Goal: Information Seeking & Learning: Learn about a topic

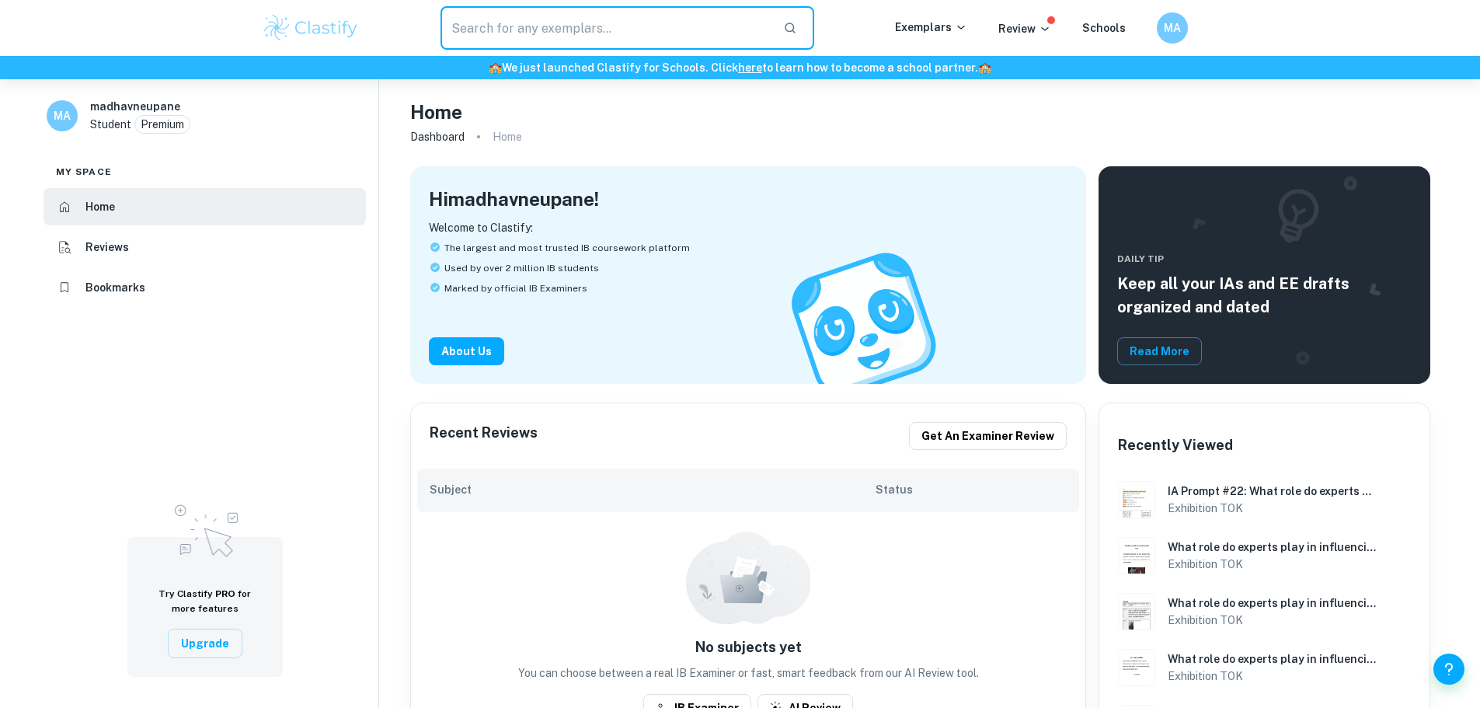
click at [574, 33] on input "text" at bounding box center [606, 28] width 331 height 44
type input "math ee"
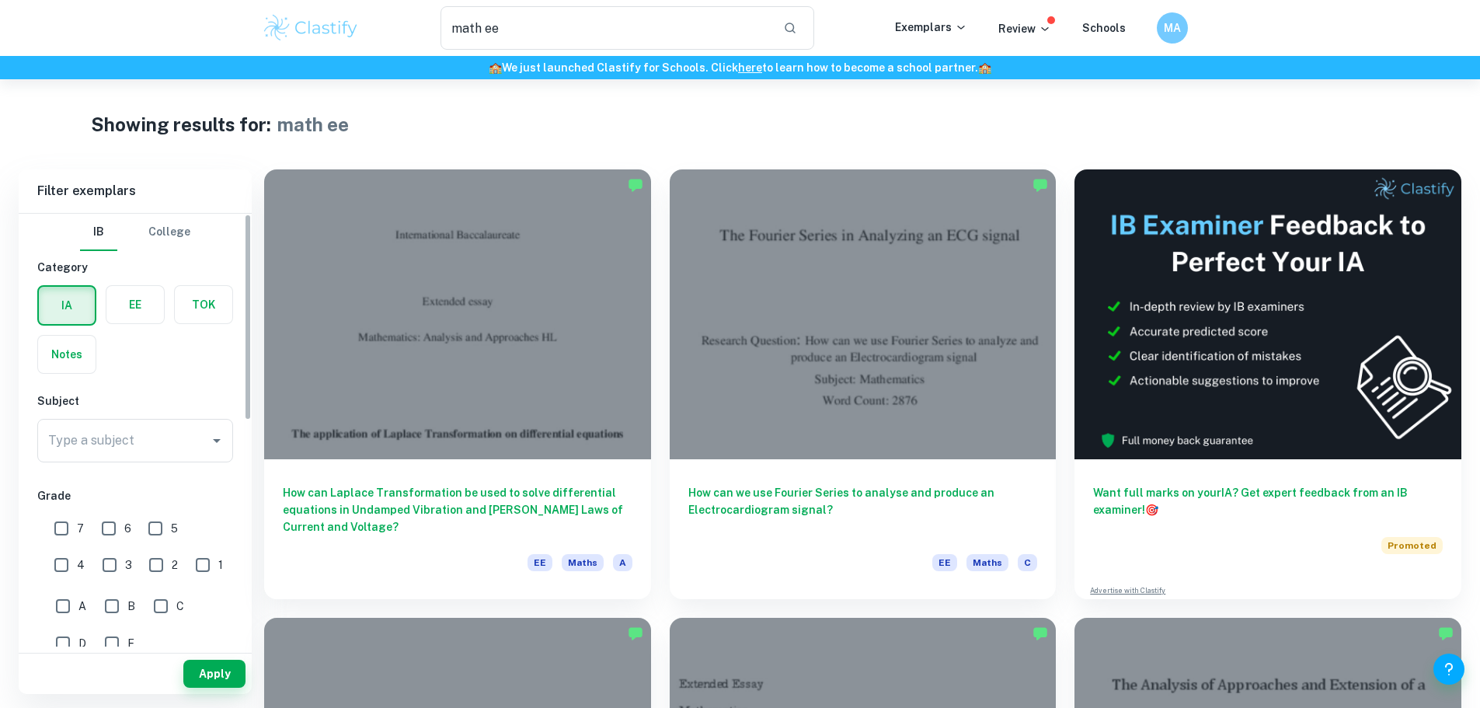
click at [138, 309] on label "button" at bounding box center [135, 304] width 58 height 37
click at [0, 0] on input "radio" at bounding box center [0, 0] width 0 height 0
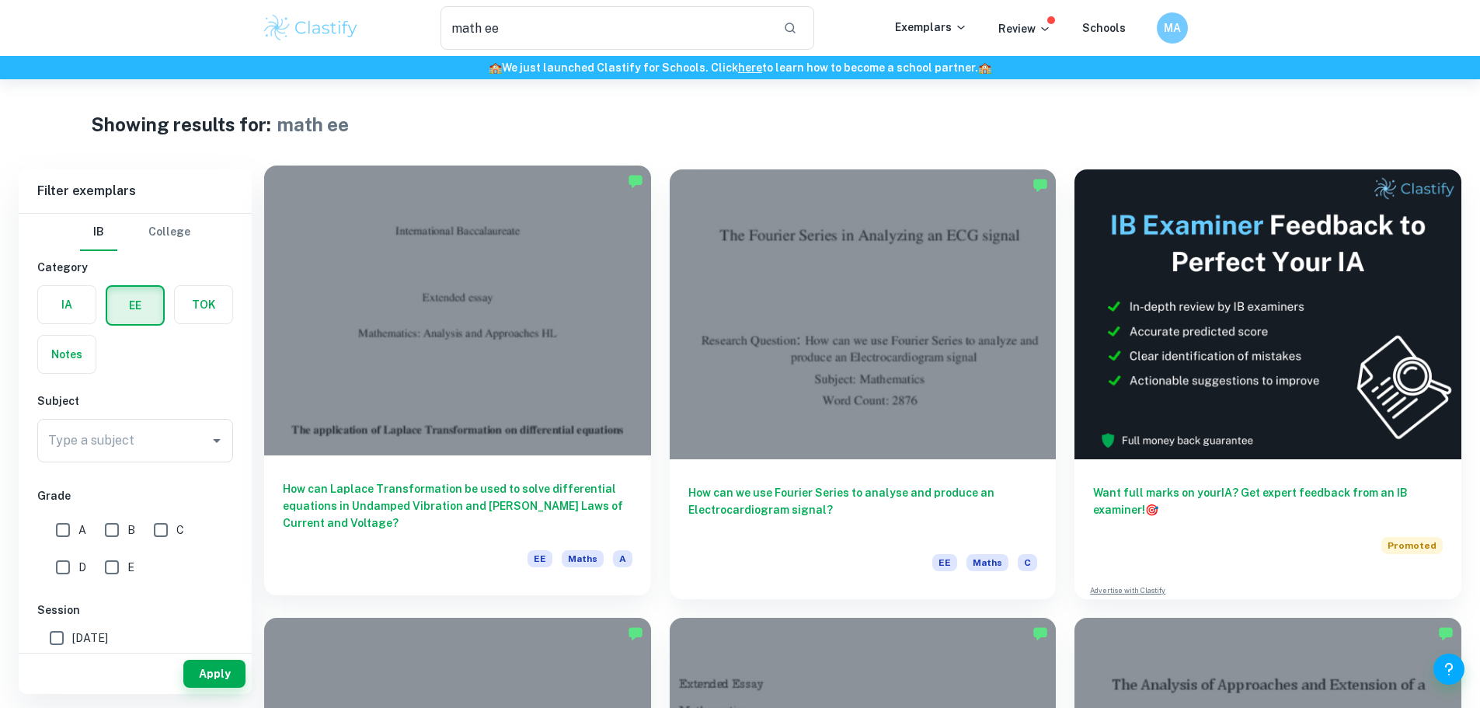
click at [405, 455] on div "How can Laplace Transformation be used to solve differential equations in Undam…" at bounding box center [457, 525] width 387 height 140
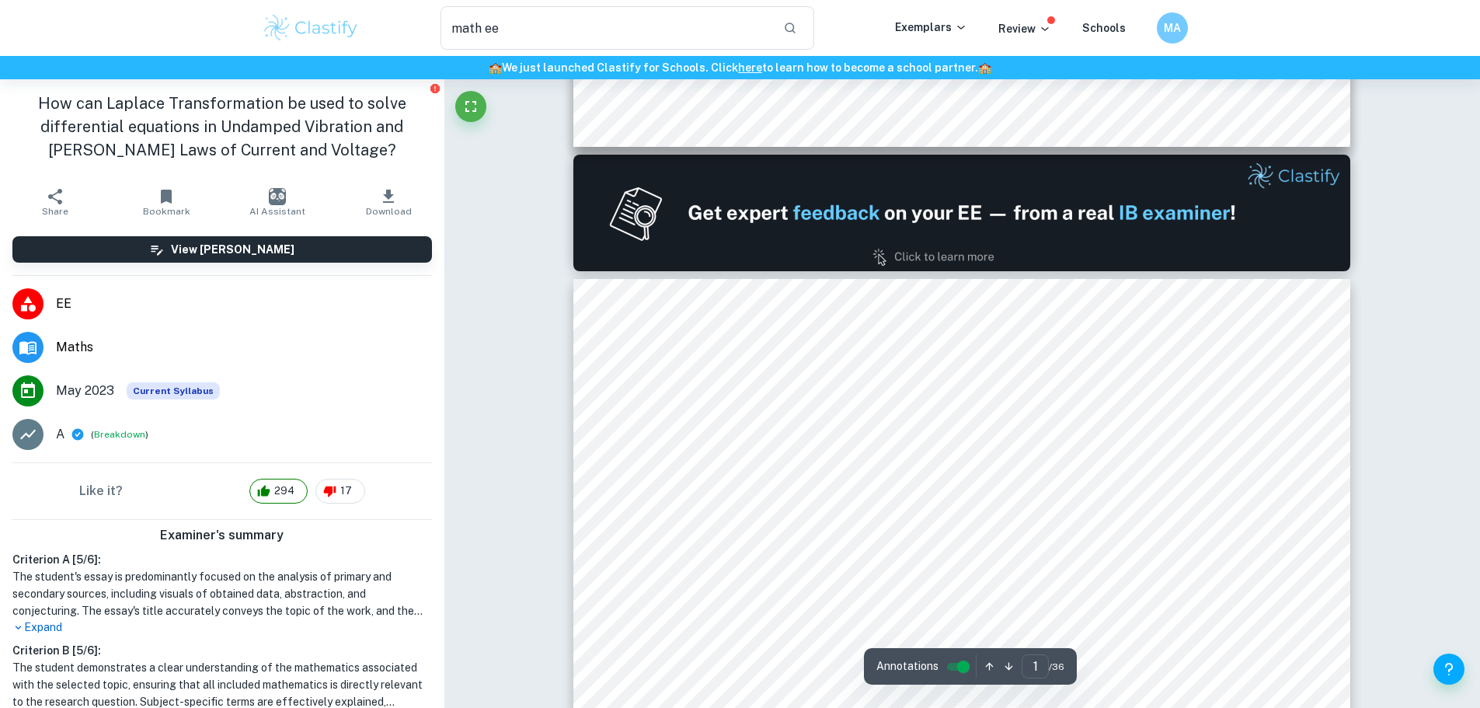
type input "2"
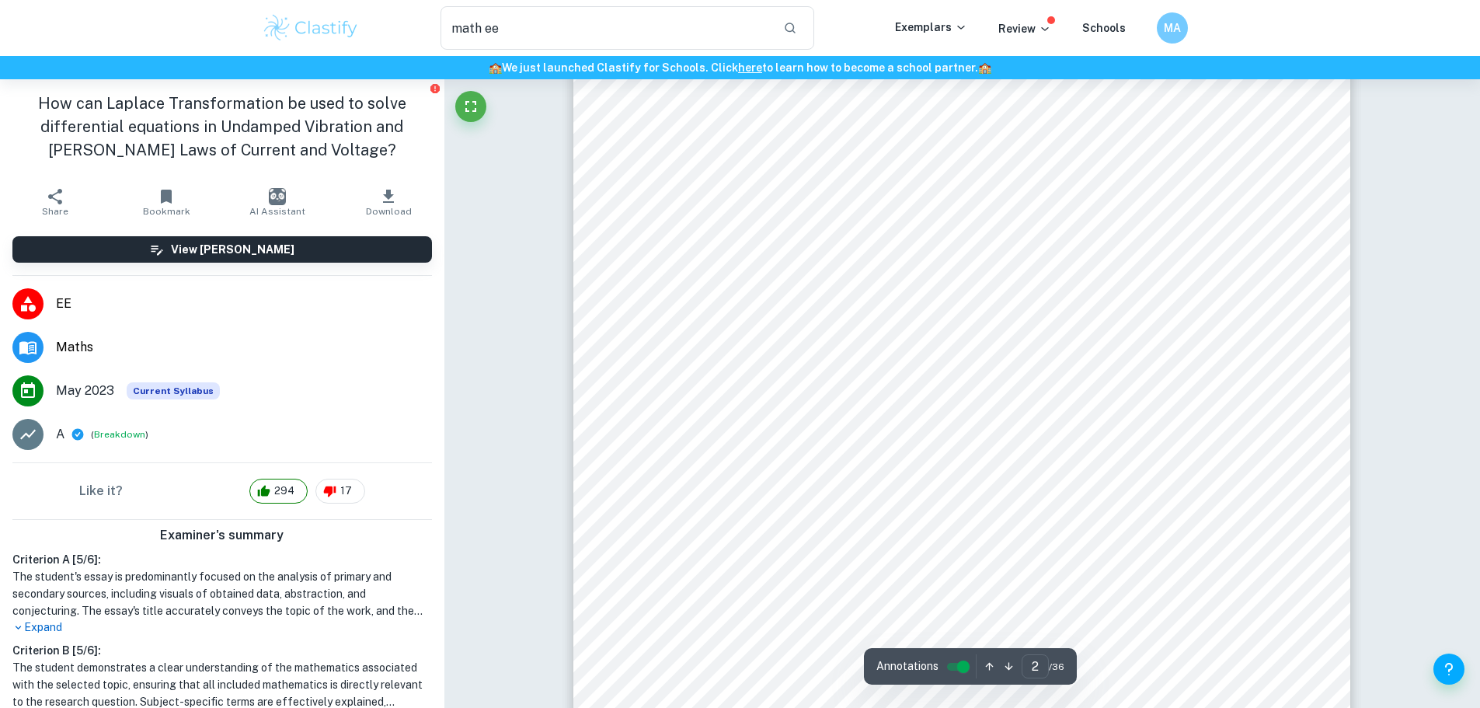
scroll to position [1321, 0]
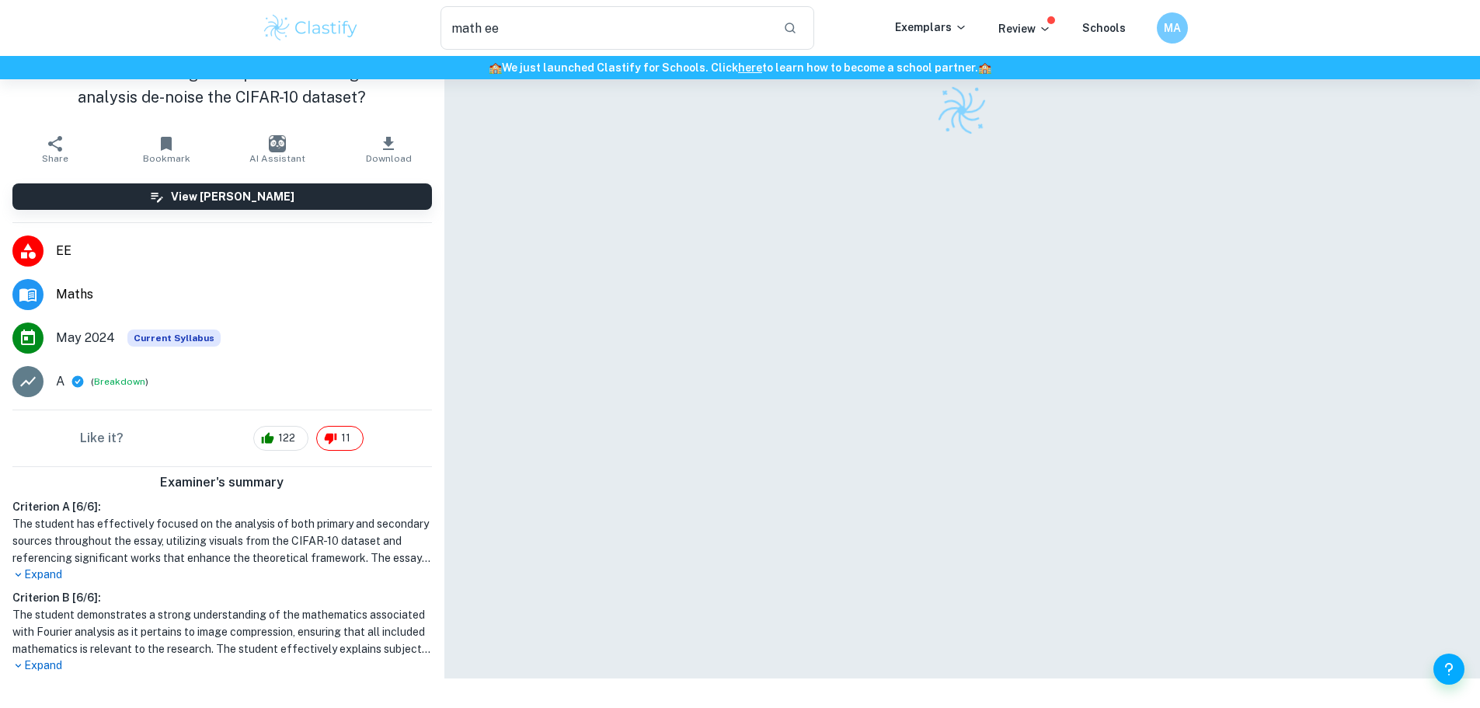
scroll to position [79, 0]
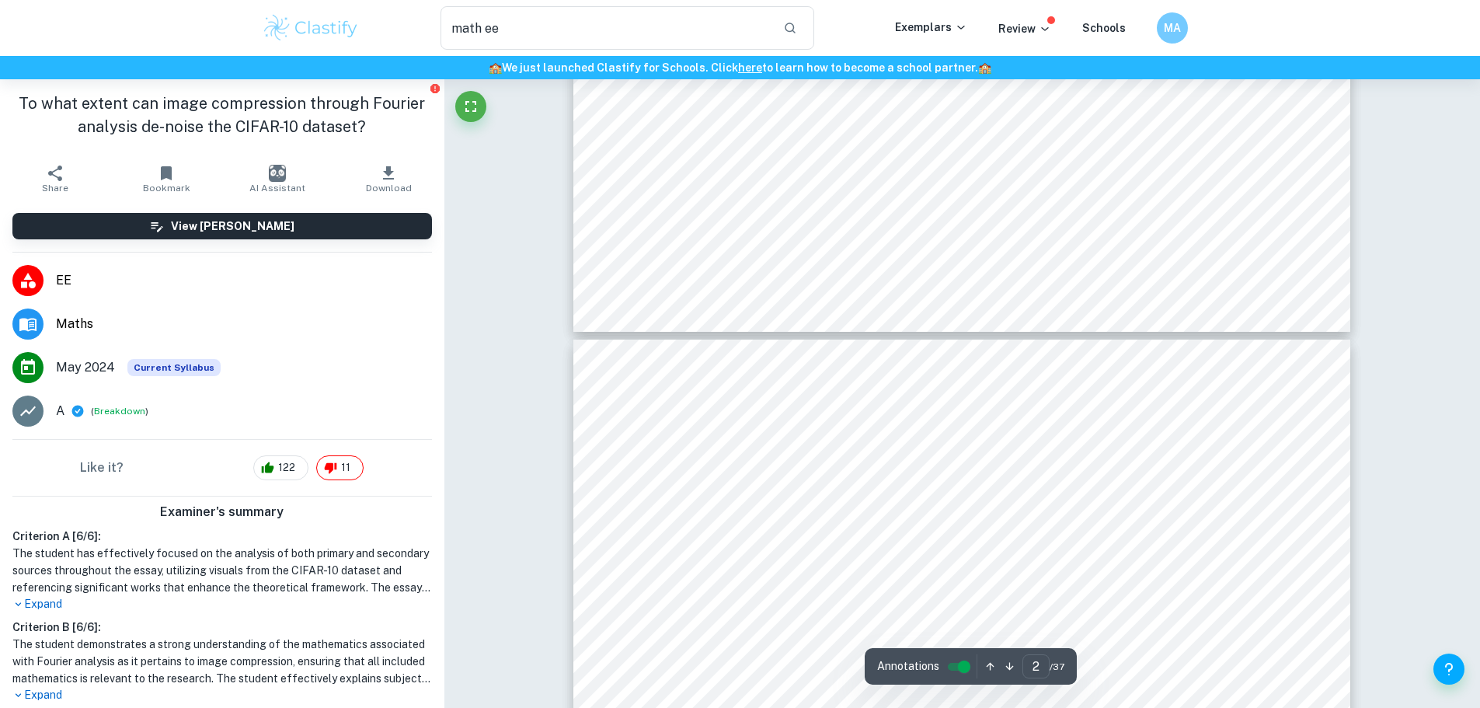
type input "3"
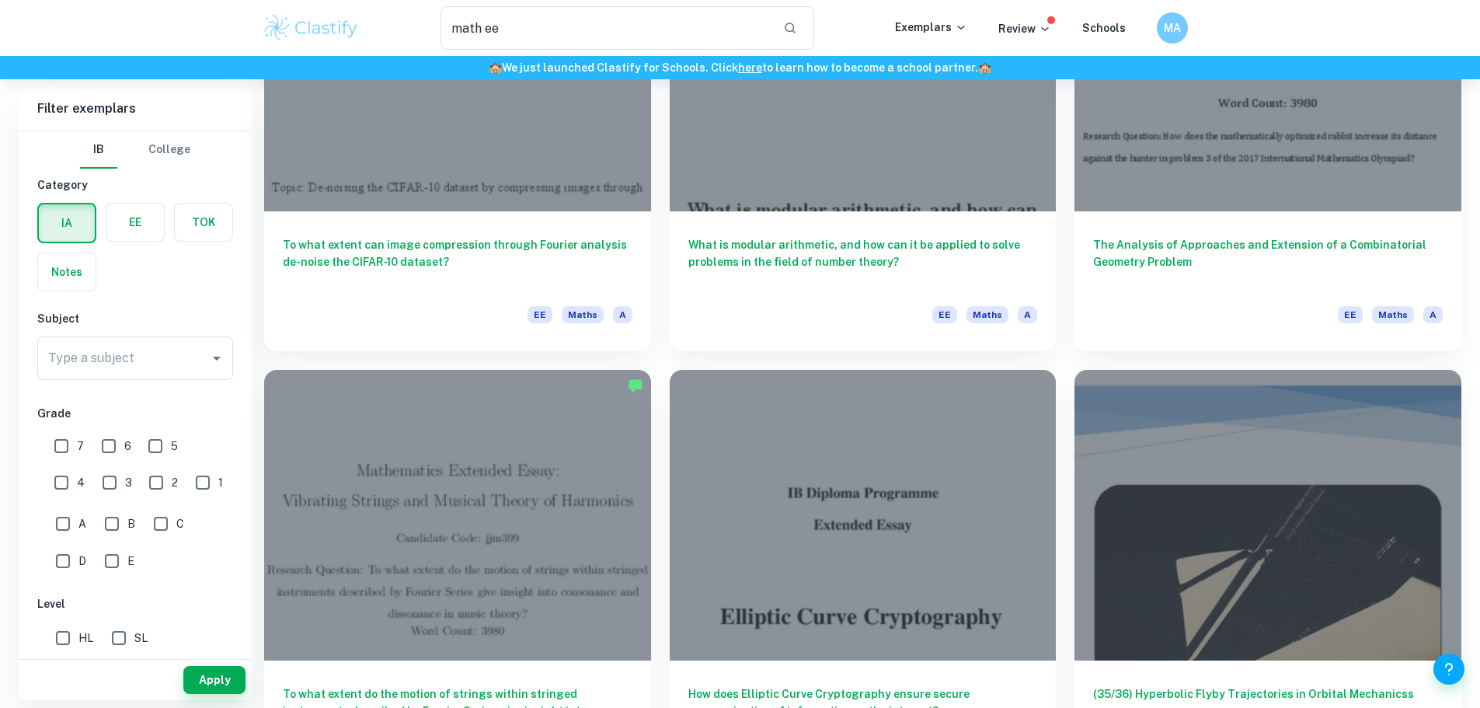
scroll to position [699, 0]
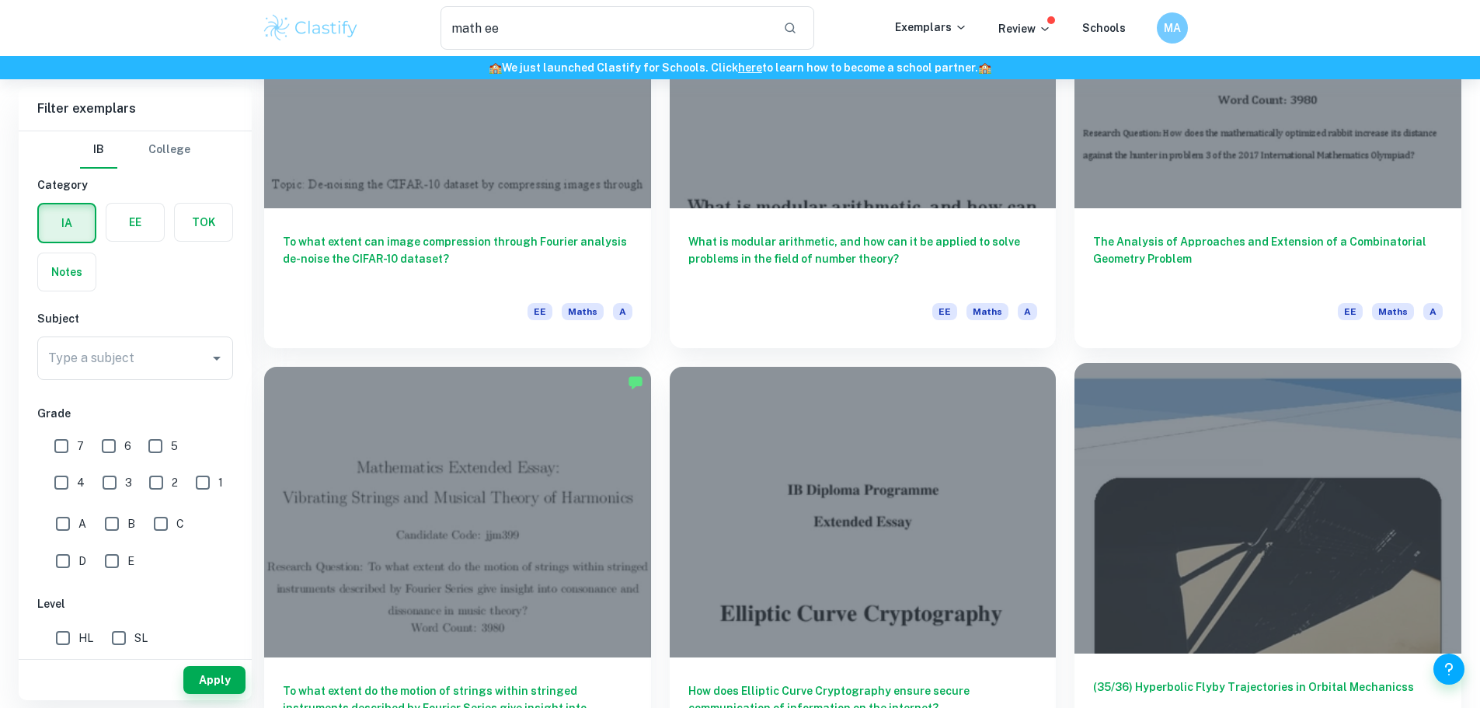
click at [1075, 363] on div at bounding box center [1268, 508] width 387 height 290
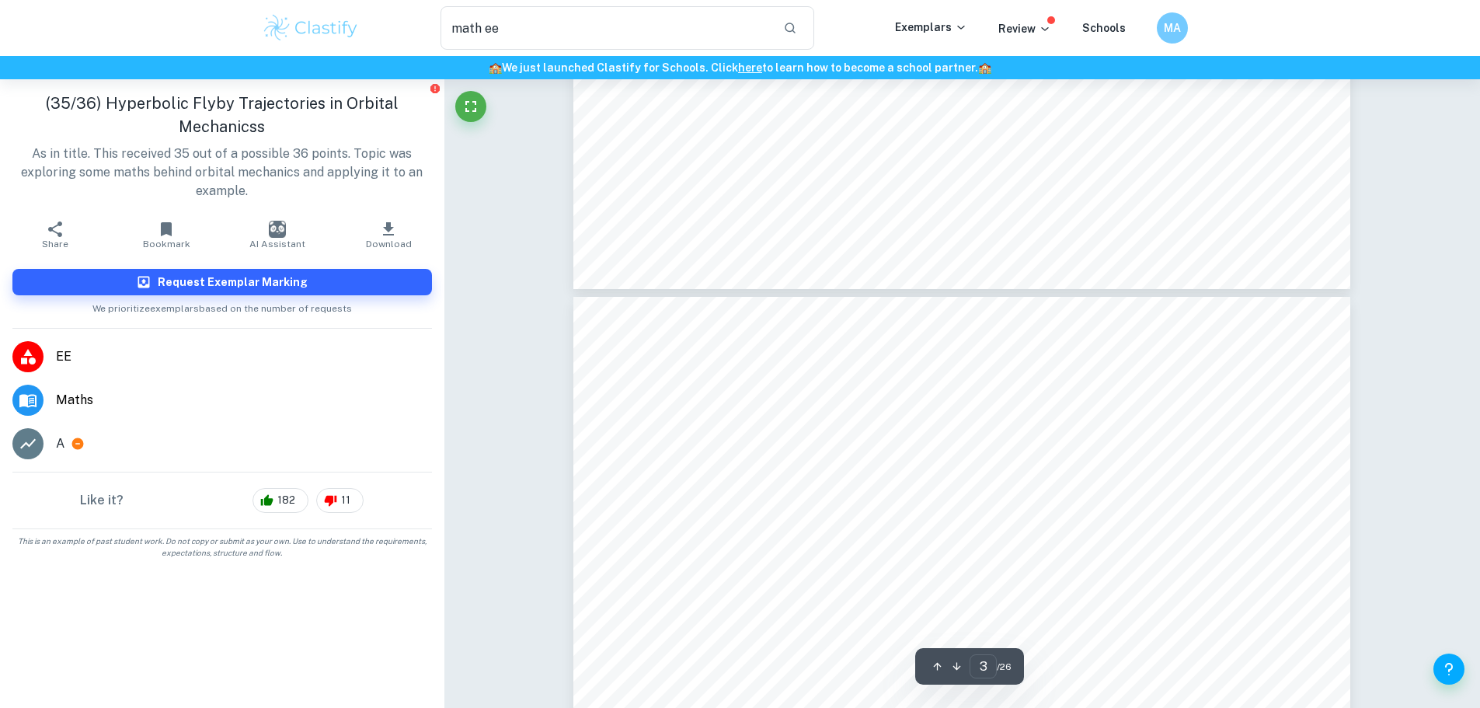
scroll to position [2254, 0]
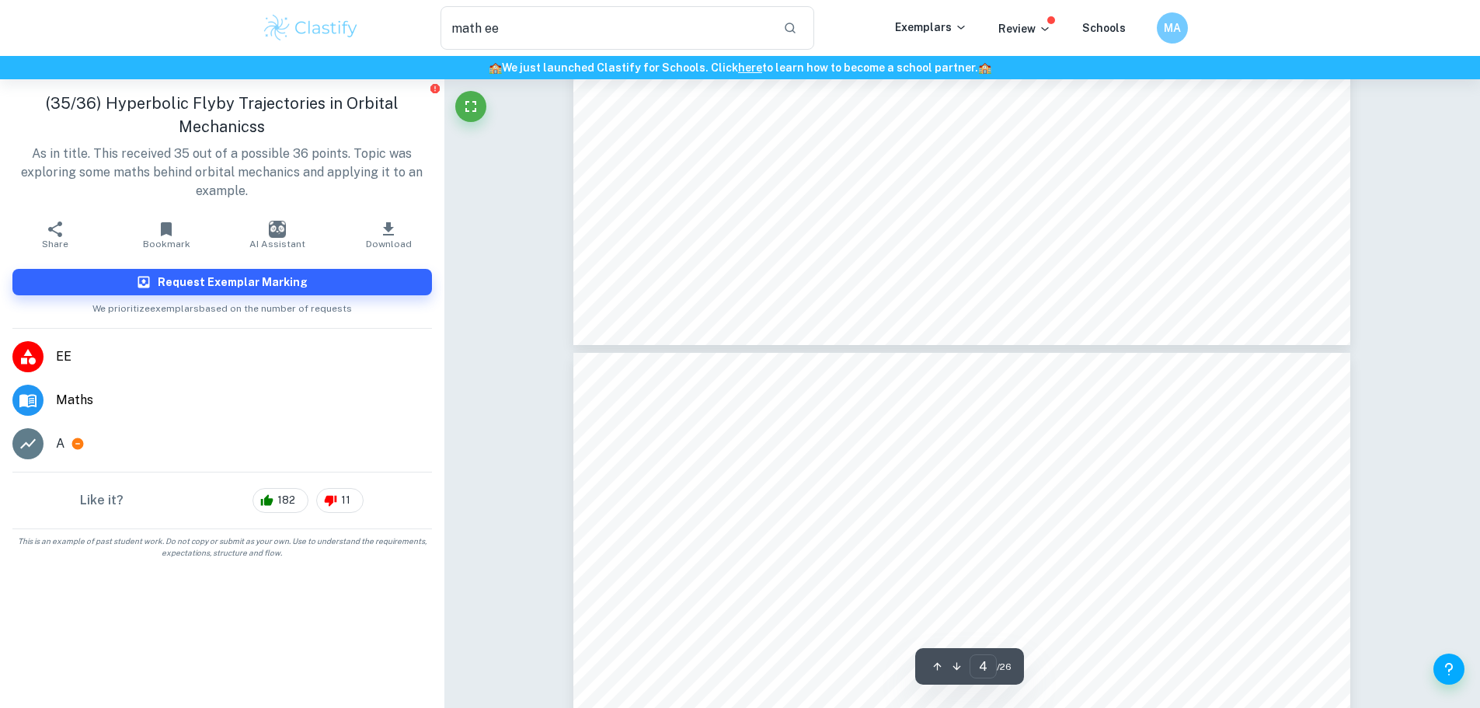
type input "3"
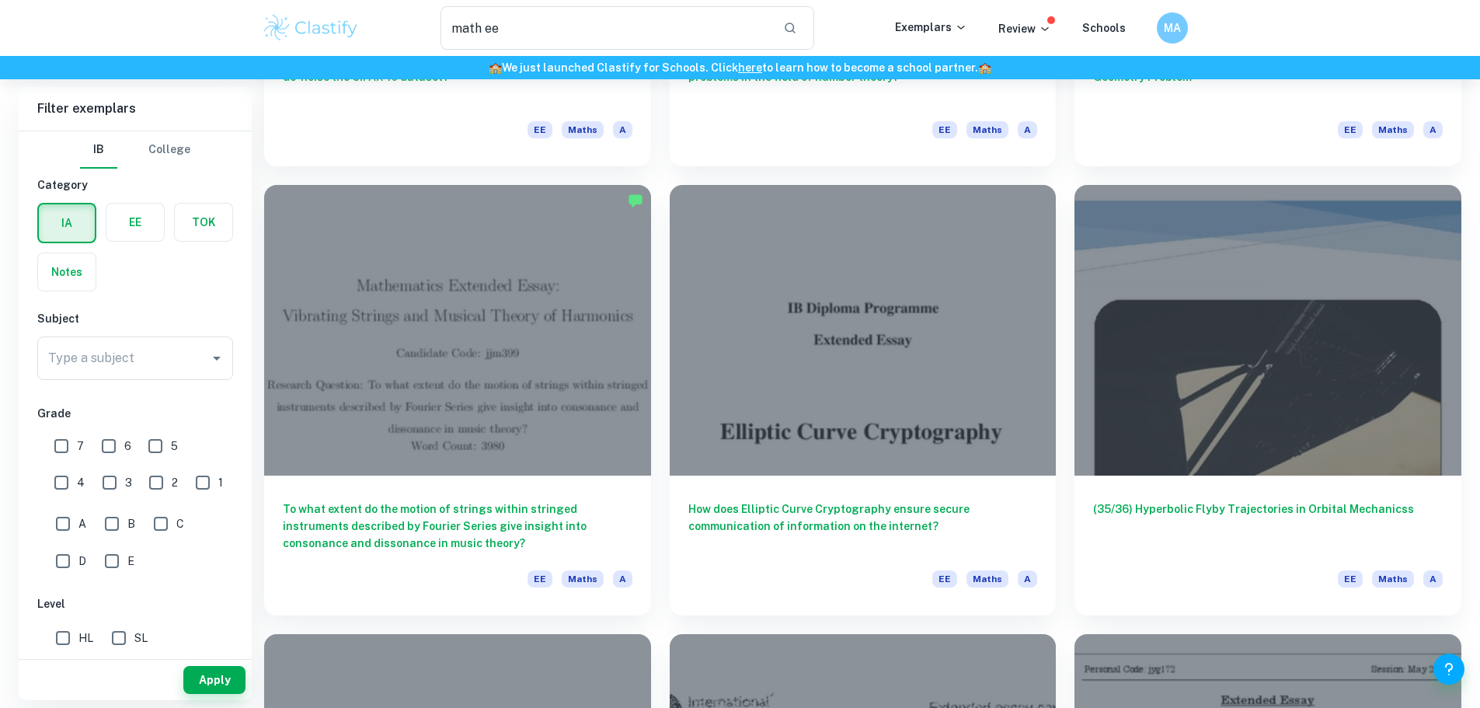
scroll to position [933, 0]
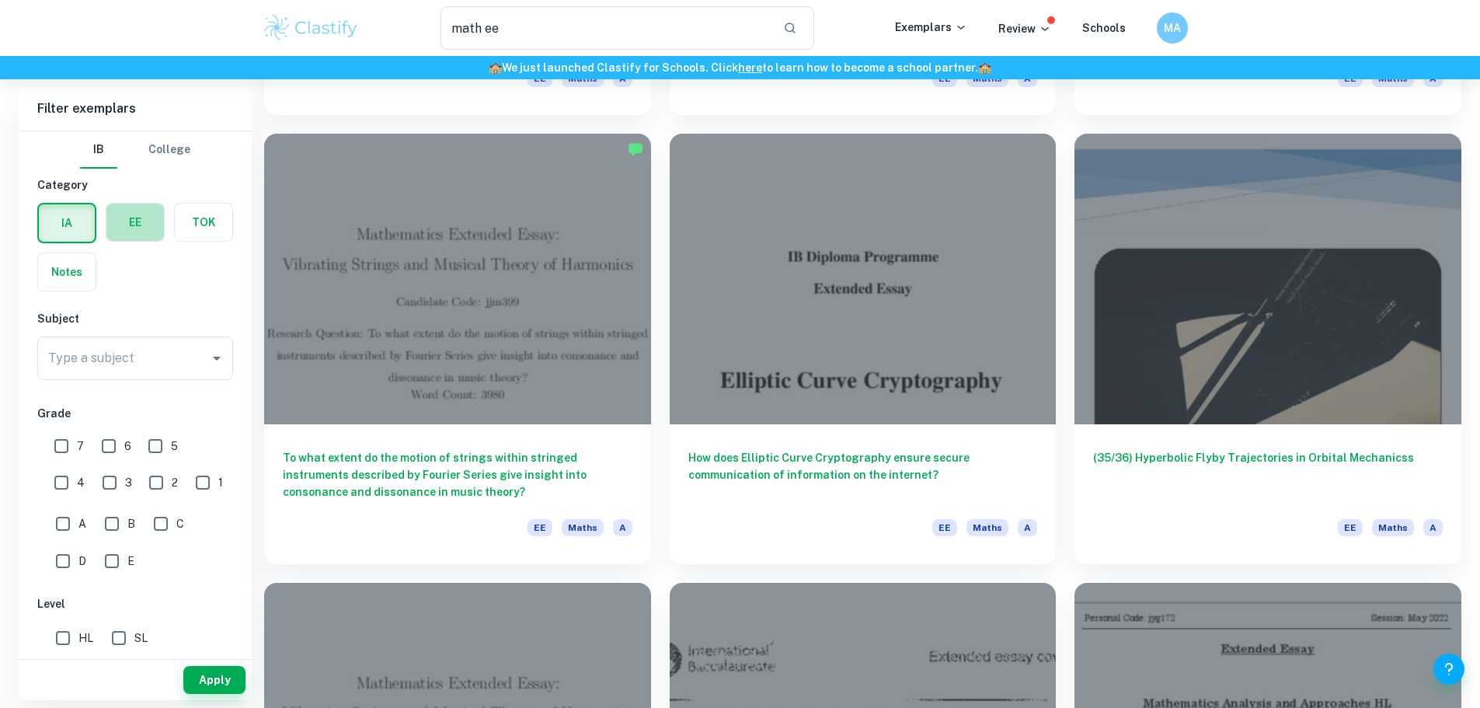
click at [127, 223] on label "button" at bounding box center [135, 222] width 58 height 37
click at [0, 0] on input "radio" at bounding box center [0, 0] width 0 height 0
click at [120, 361] on input "Type a subject" at bounding box center [123, 358] width 159 height 30
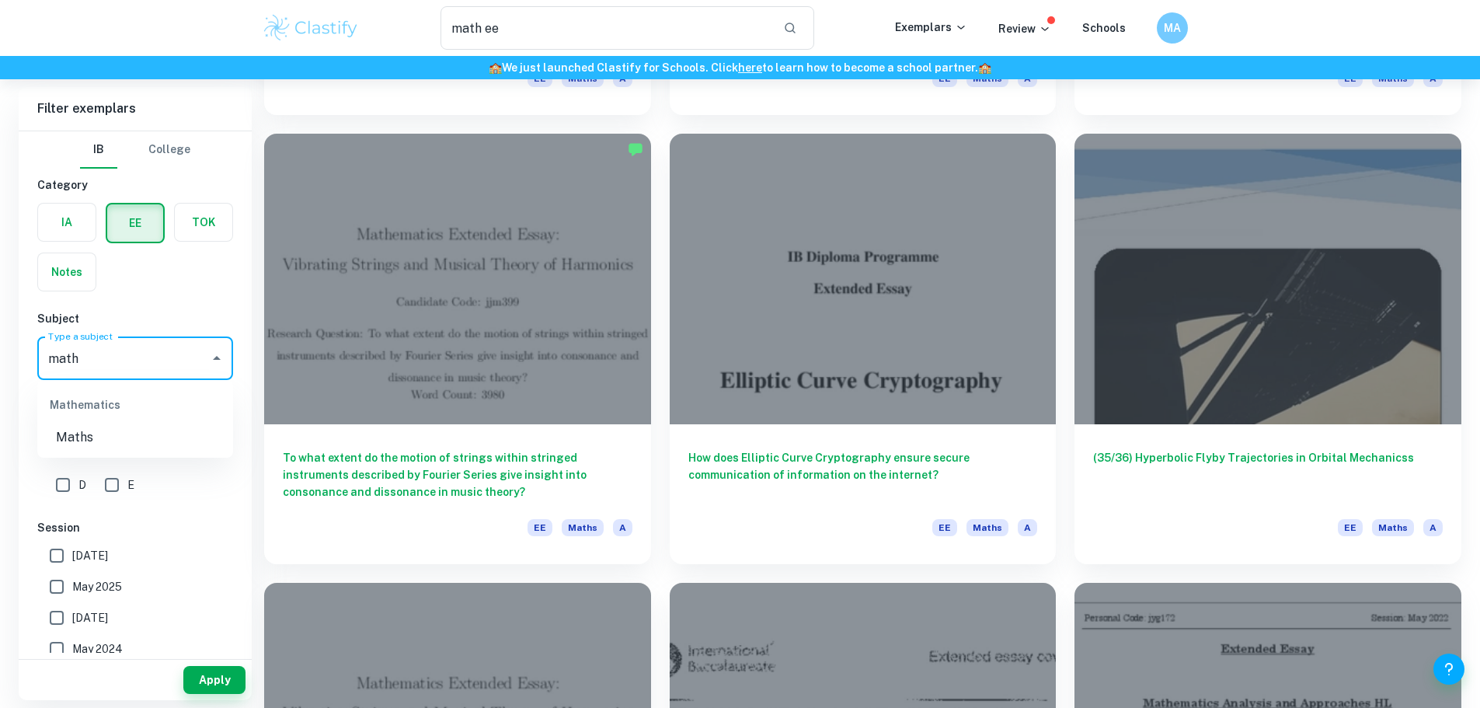
click at [124, 442] on li "Maths" at bounding box center [135, 438] width 196 height 28
type input "Maths"
click at [68, 442] on input "A" at bounding box center [62, 447] width 31 height 31
checkbox input "true"
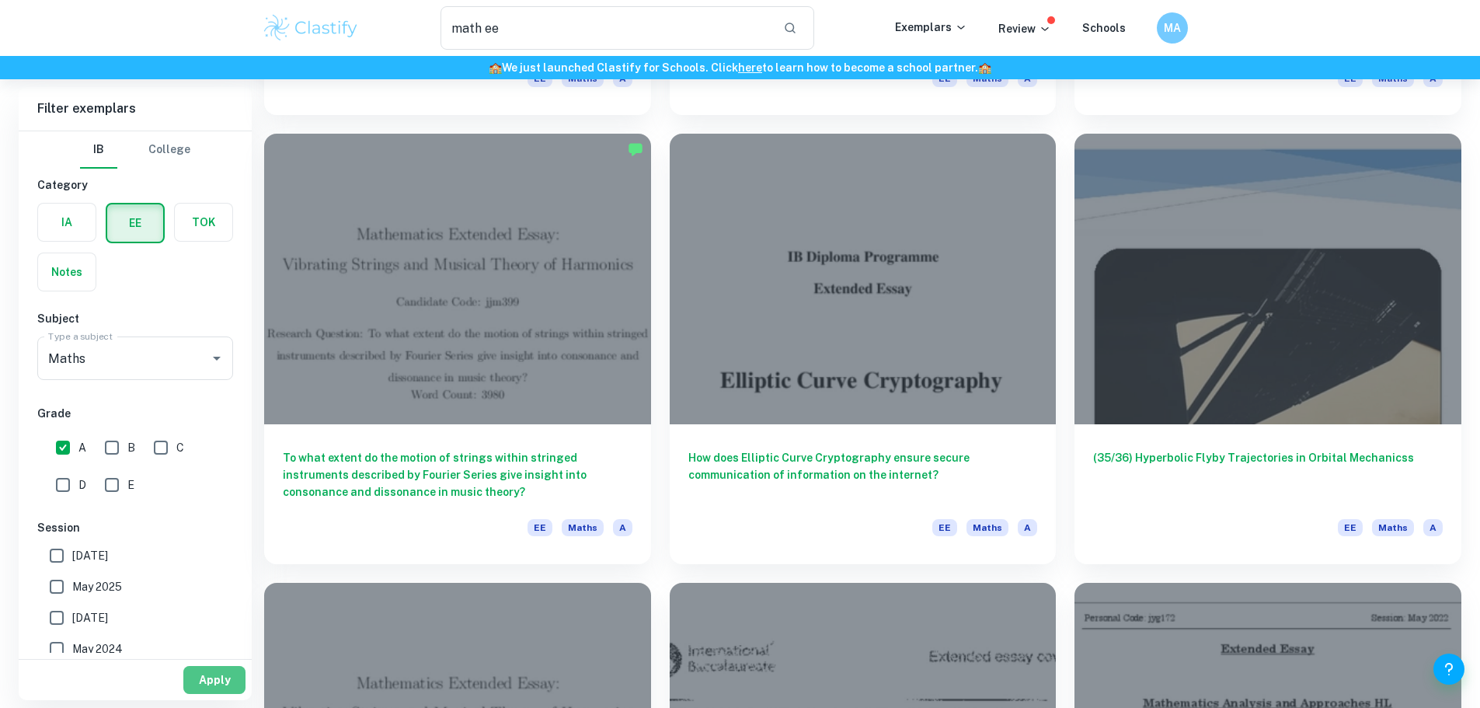
click at [214, 676] on button "Apply" at bounding box center [214, 680] width 62 height 28
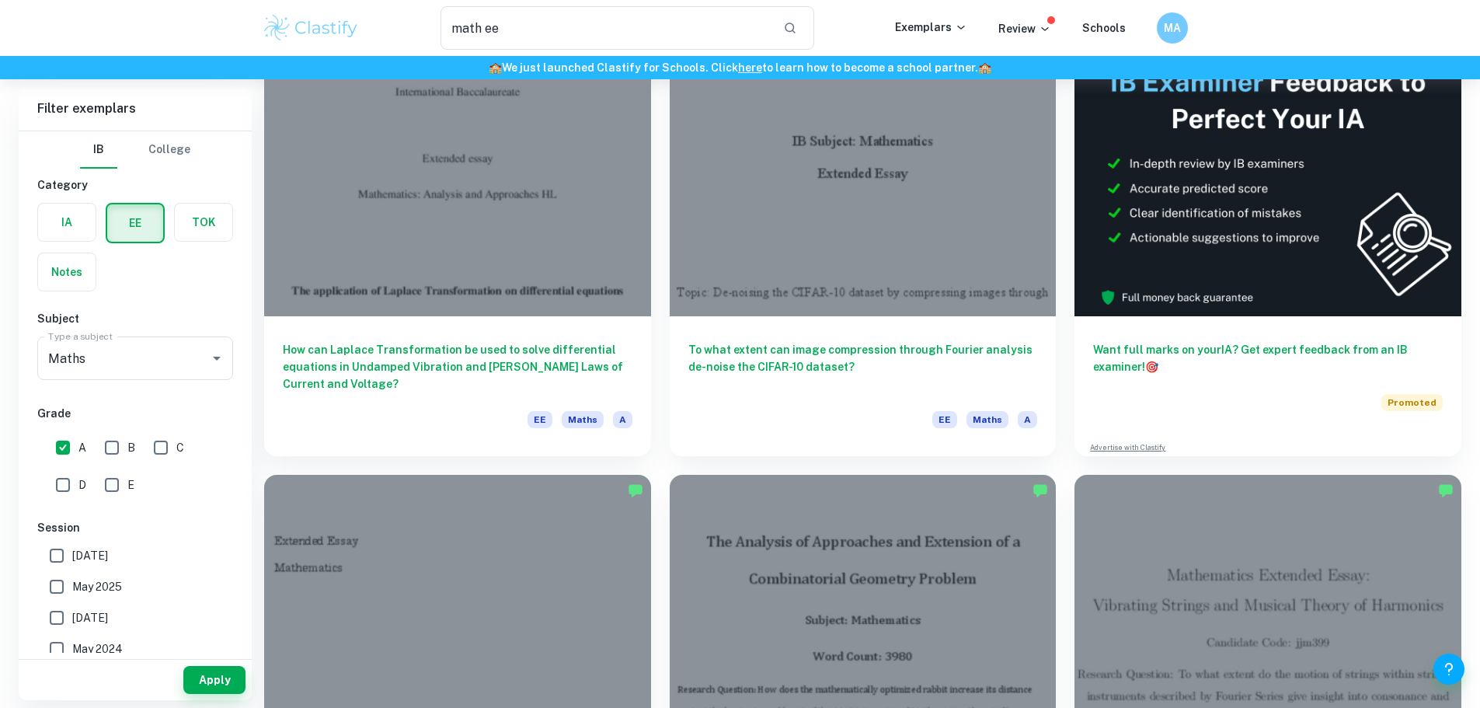
scroll to position [155, 0]
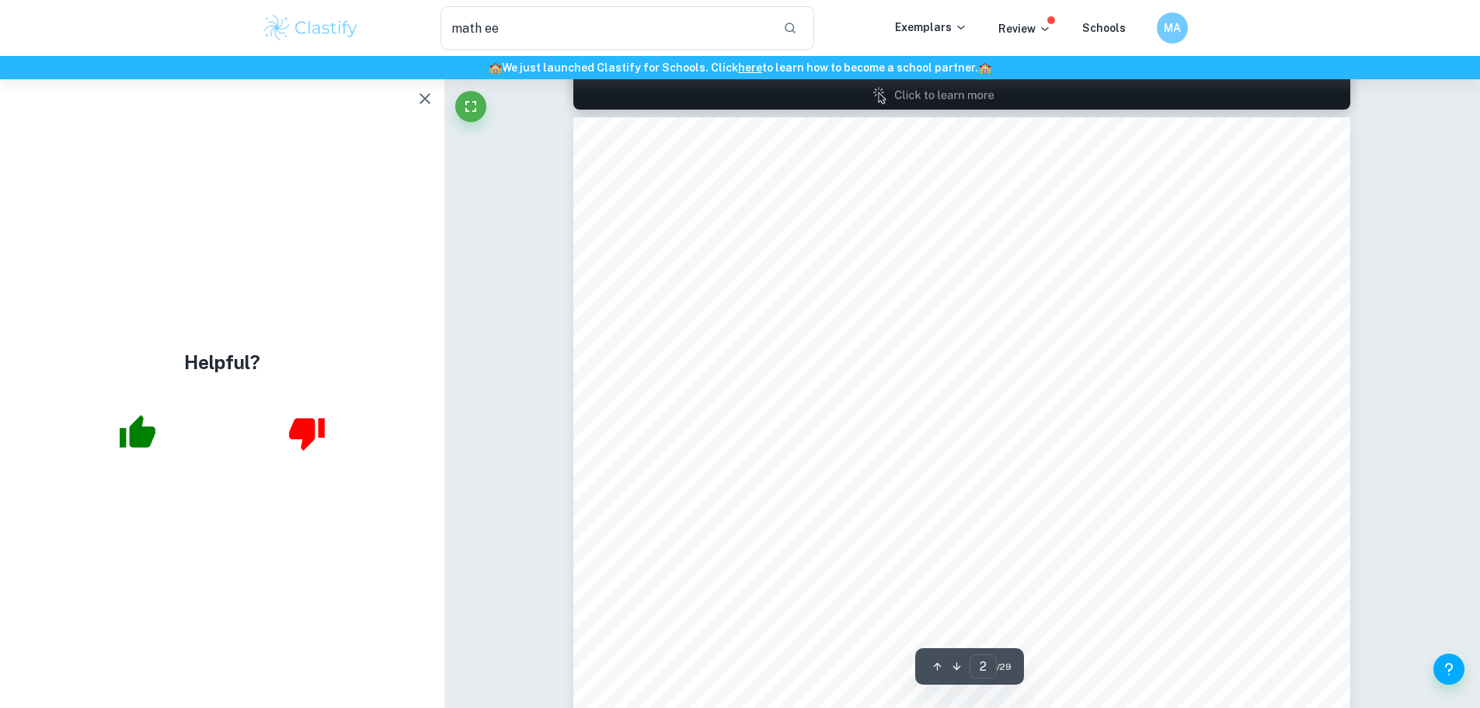
scroll to position [1243, 0]
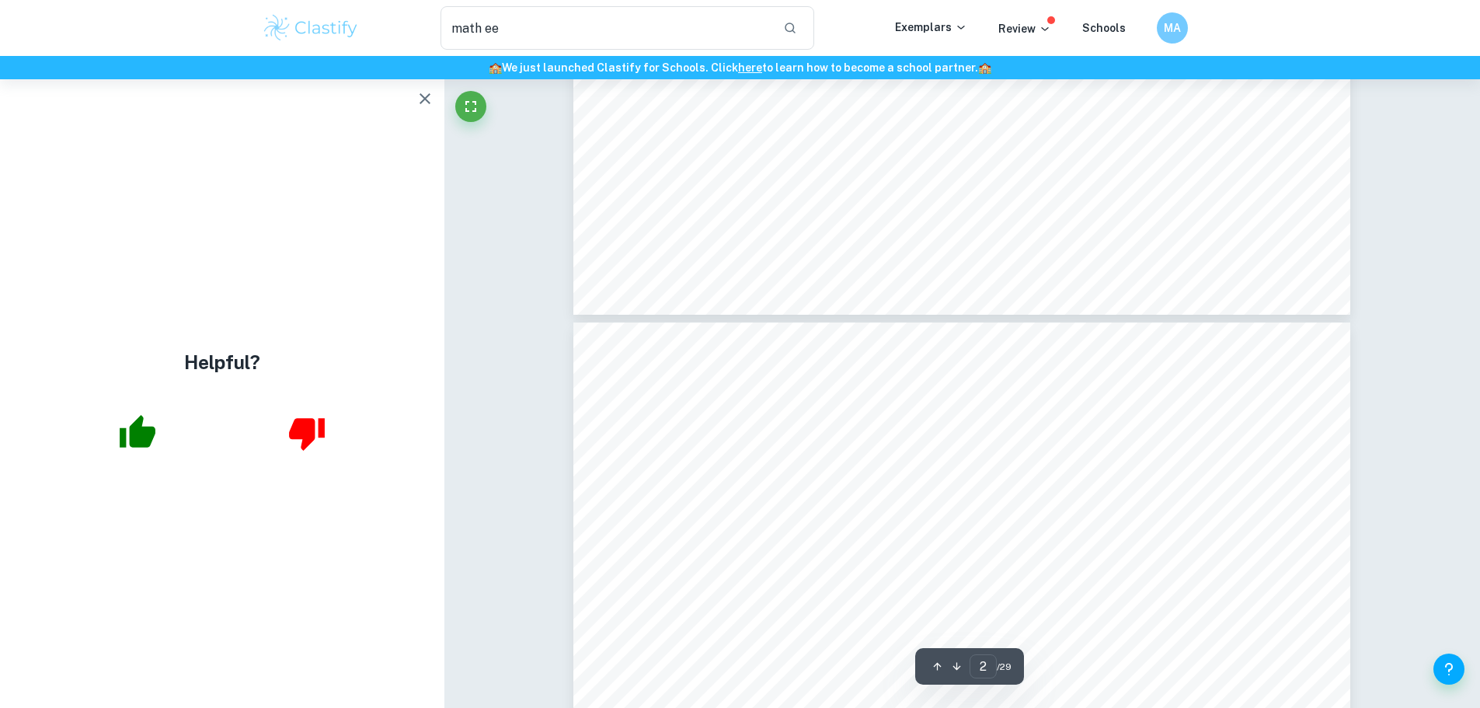
type input "3"
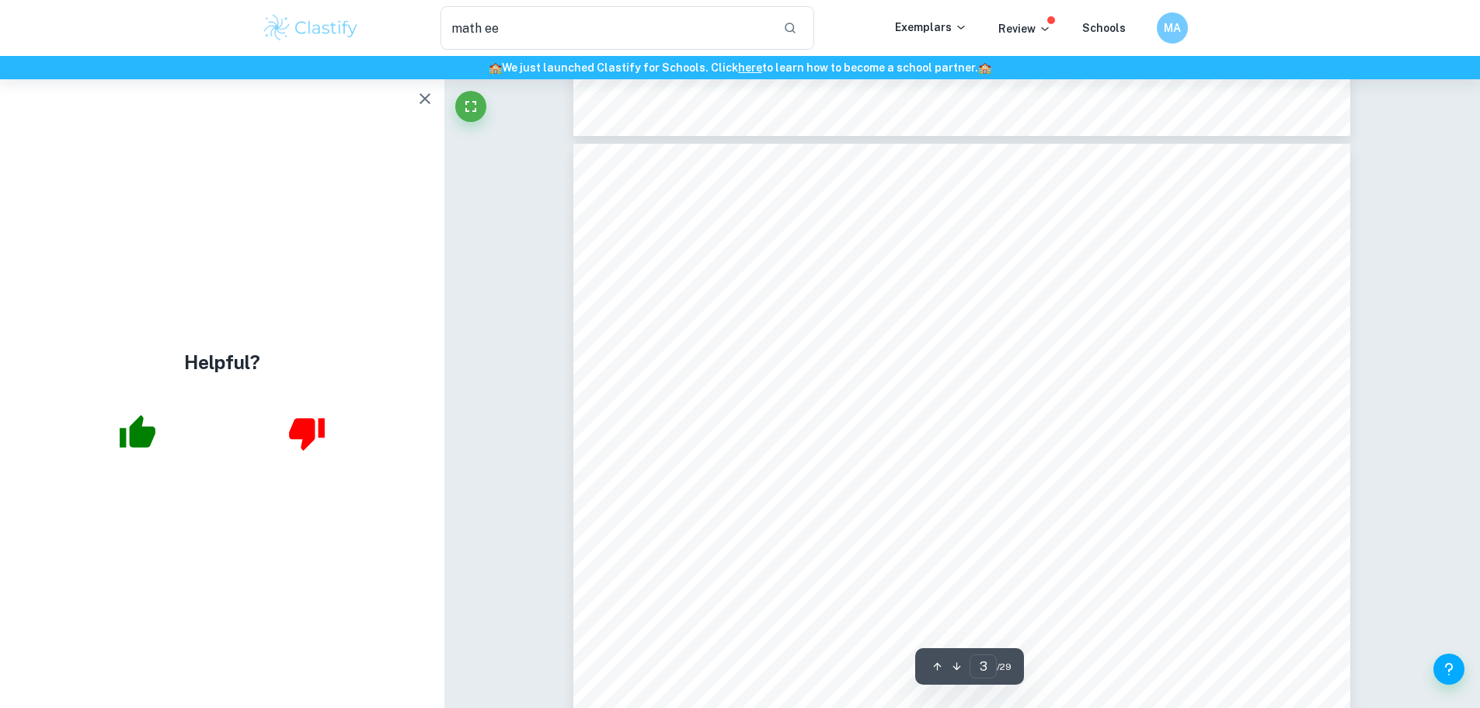
scroll to position [2331, 0]
